Goal: Task Accomplishment & Management: Manage account settings

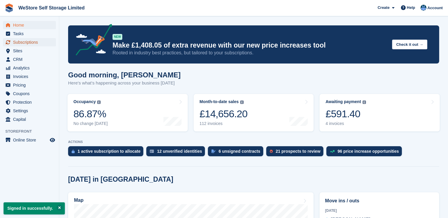
click at [24, 41] on span "Subscriptions" at bounding box center [30, 42] width 35 height 8
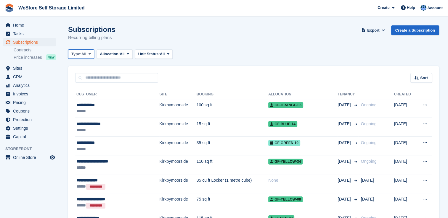
click at [85, 51] on span "All" at bounding box center [83, 54] width 5 height 6
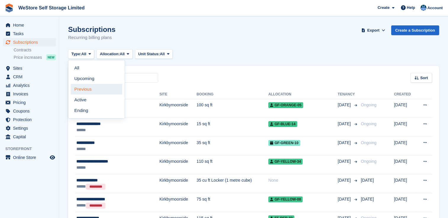
click at [86, 89] on link "Previous" at bounding box center [96, 89] width 51 height 11
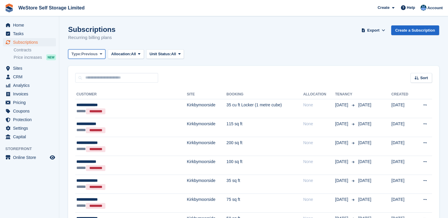
click at [95, 55] on span "Previous" at bounding box center [89, 54] width 16 height 6
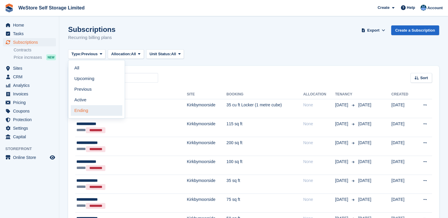
click at [85, 111] on link "Ending" at bounding box center [96, 110] width 51 height 11
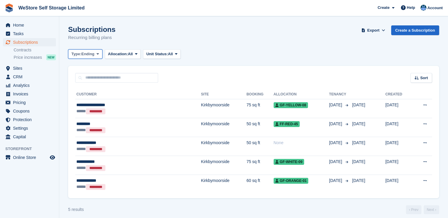
click at [83, 55] on span "Ending" at bounding box center [87, 54] width 13 height 6
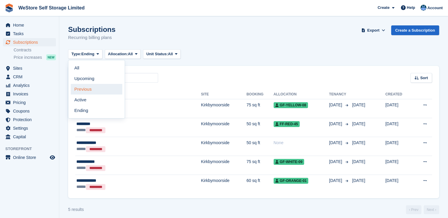
click at [79, 91] on link "Previous" at bounding box center [96, 89] width 51 height 11
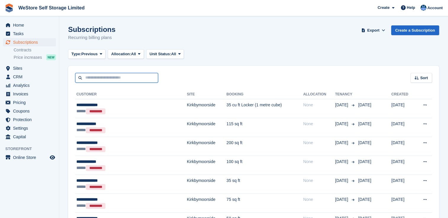
click at [108, 79] on input "text" at bounding box center [116, 78] width 83 height 10
type input "**"
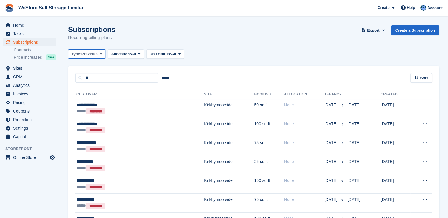
click at [84, 52] on span "Previous" at bounding box center [89, 54] width 16 height 6
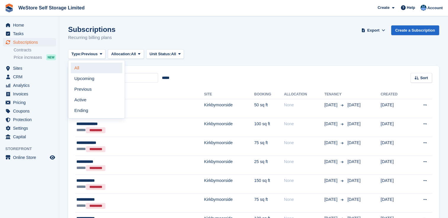
click at [76, 66] on link "All" at bounding box center [96, 68] width 51 height 11
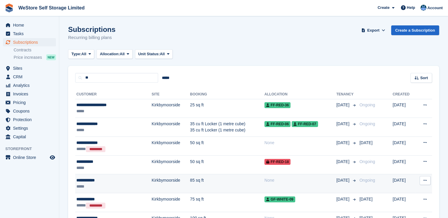
click at [91, 181] on div "**********" at bounding box center [104, 180] width 56 height 6
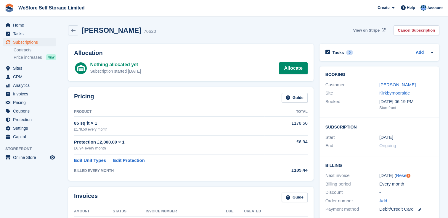
click at [373, 31] on span "View on Stripe" at bounding box center [366, 31] width 26 height 6
click at [422, 32] on link "Cancel Subscription" at bounding box center [416, 30] width 46 height 10
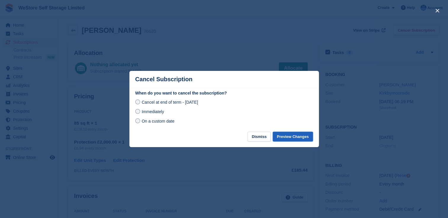
click at [306, 138] on button "Preview Changes" at bounding box center [292, 137] width 40 height 10
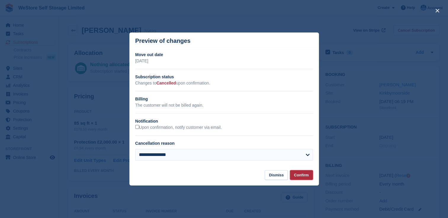
click at [304, 176] on button "Confirm" at bounding box center [301, 175] width 23 height 10
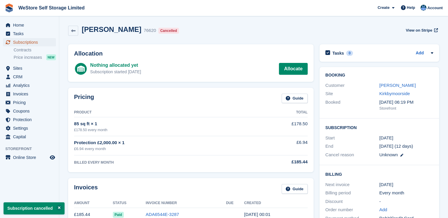
click at [18, 40] on span "Subscriptions" at bounding box center [30, 42] width 35 height 8
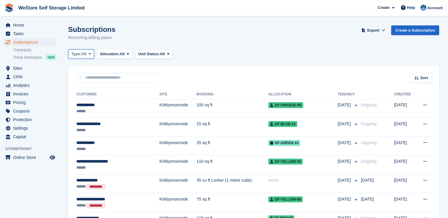
click at [86, 54] on span "All" at bounding box center [83, 54] width 5 height 6
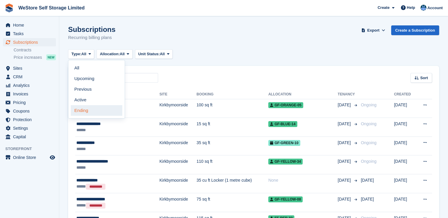
click at [77, 113] on link "Ending" at bounding box center [96, 110] width 51 height 11
